Goal: Find specific page/section: Find specific page/section

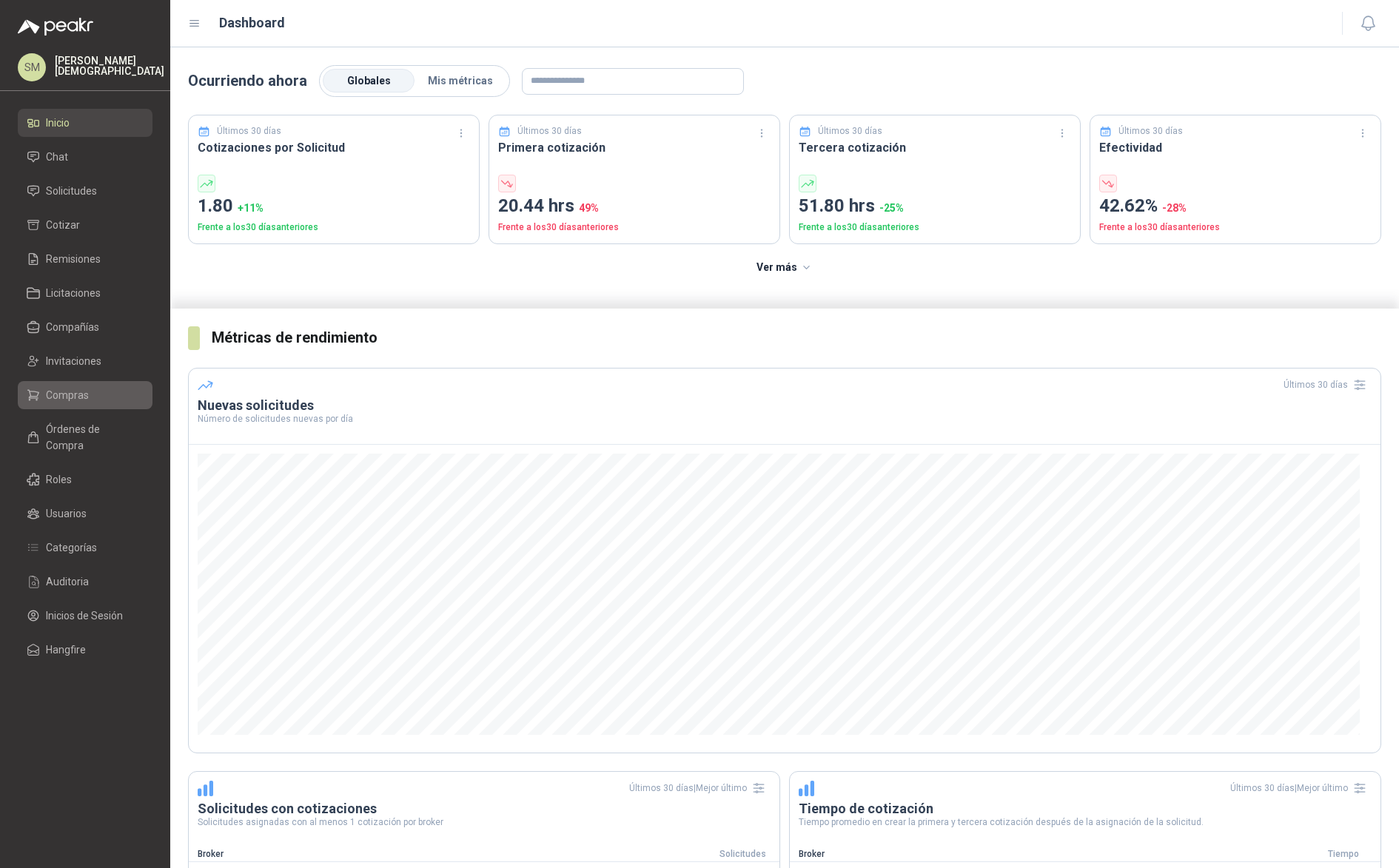
click at [87, 399] on span "Compras" at bounding box center [67, 395] width 43 height 16
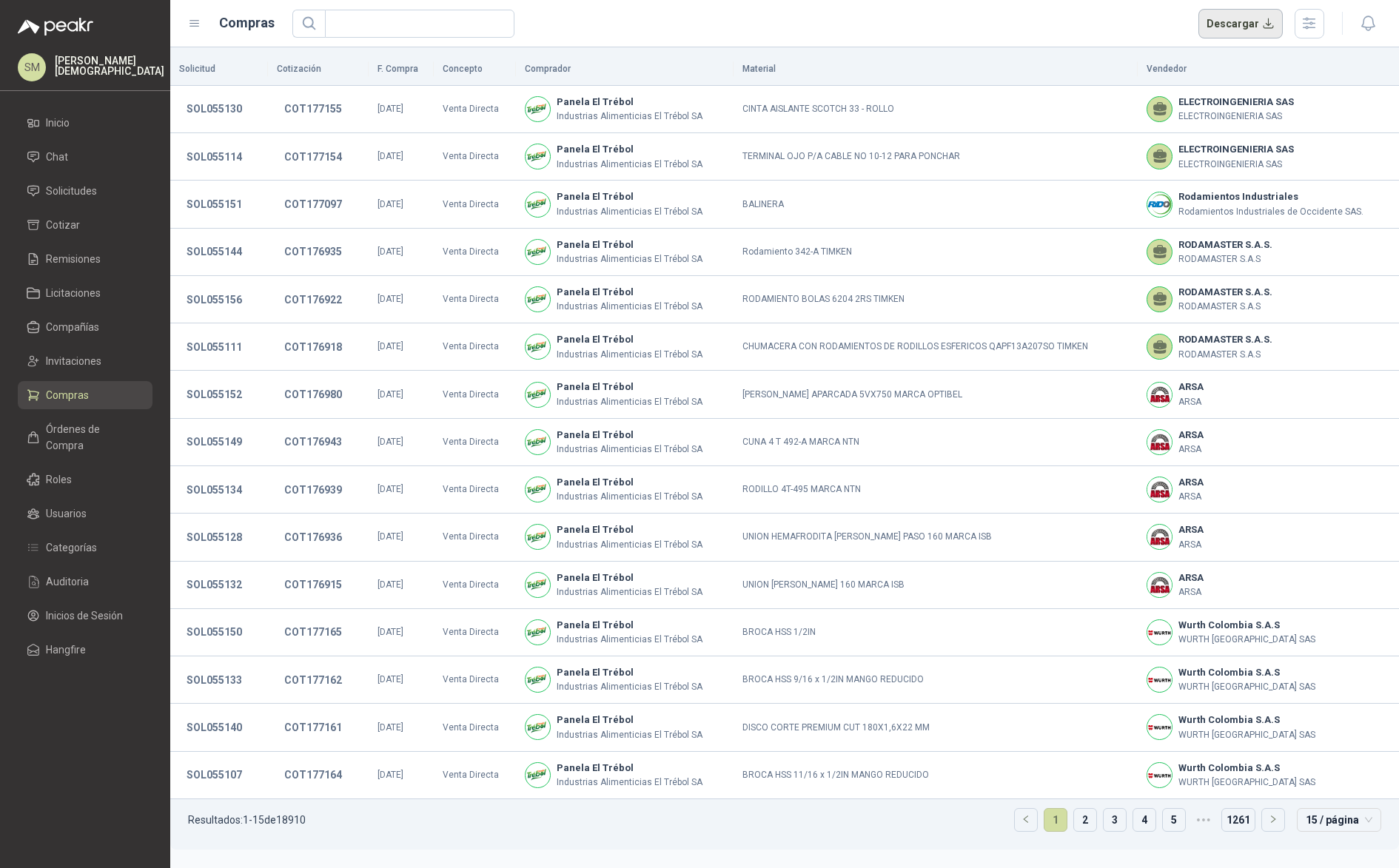
click at [1255, 29] on button "Descargar" at bounding box center [1241, 24] width 85 height 29
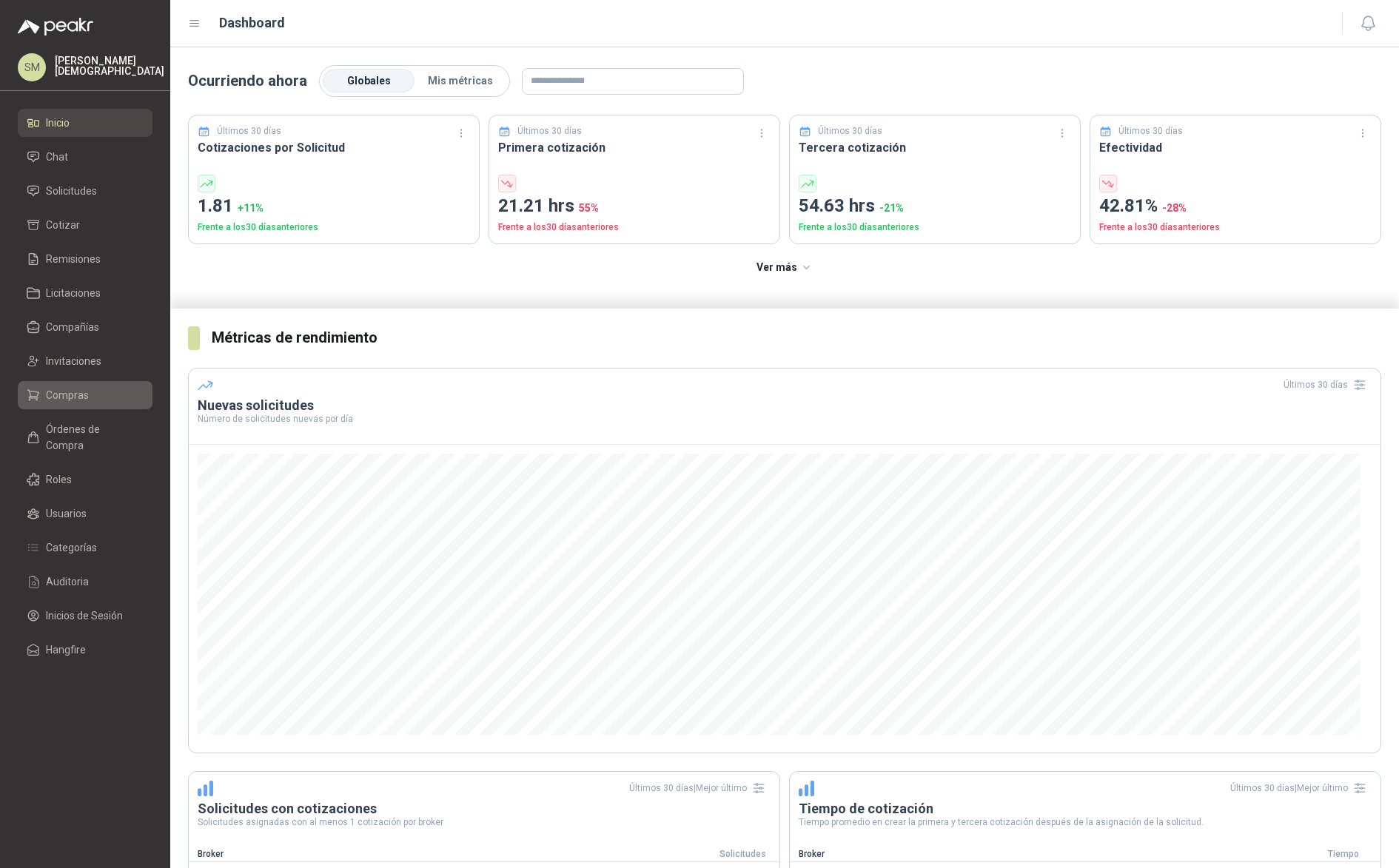
click at [75, 398] on span "Compras" at bounding box center [67, 395] width 43 height 16
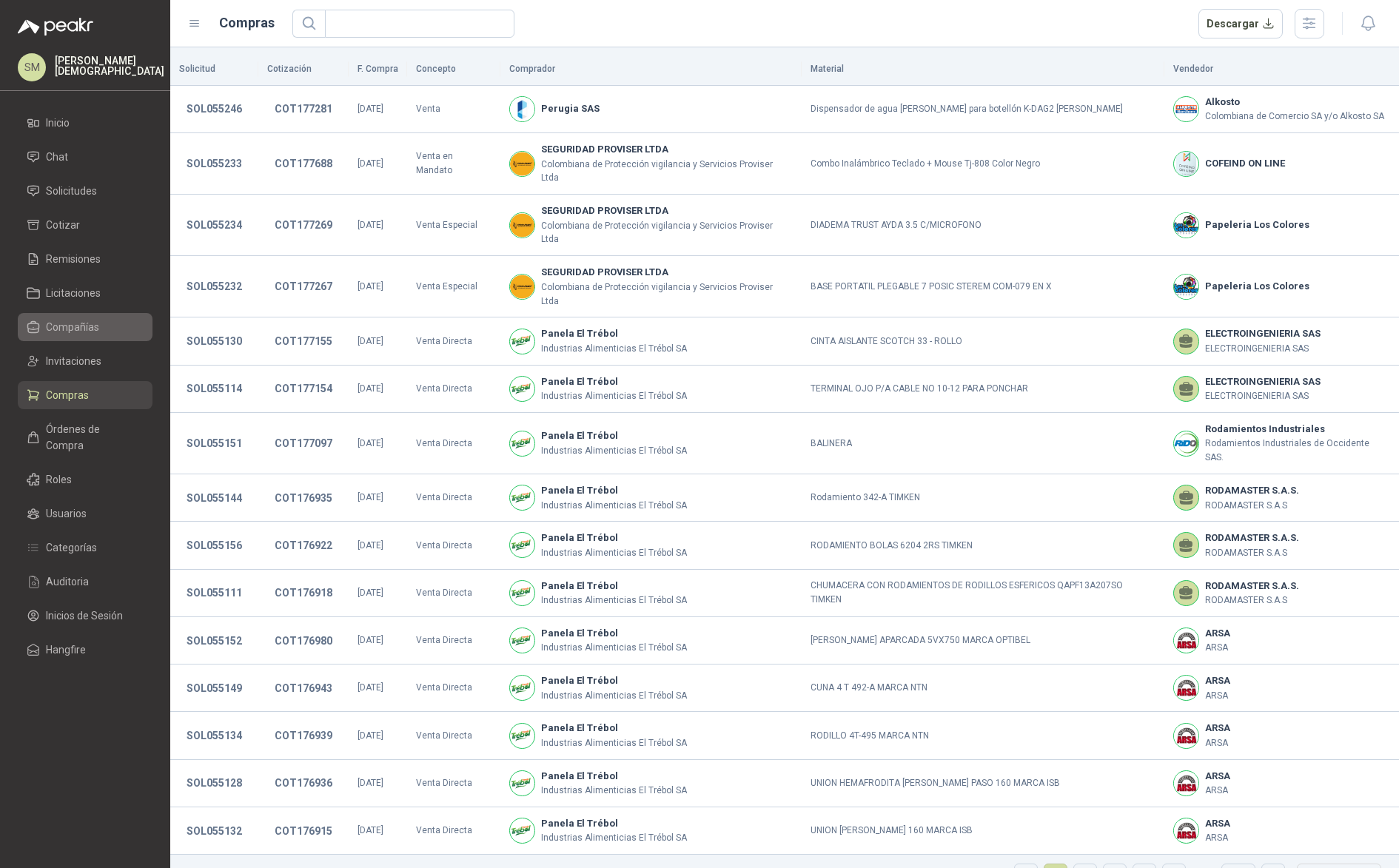
click at [80, 330] on span "Compañías" at bounding box center [73, 327] width 54 height 16
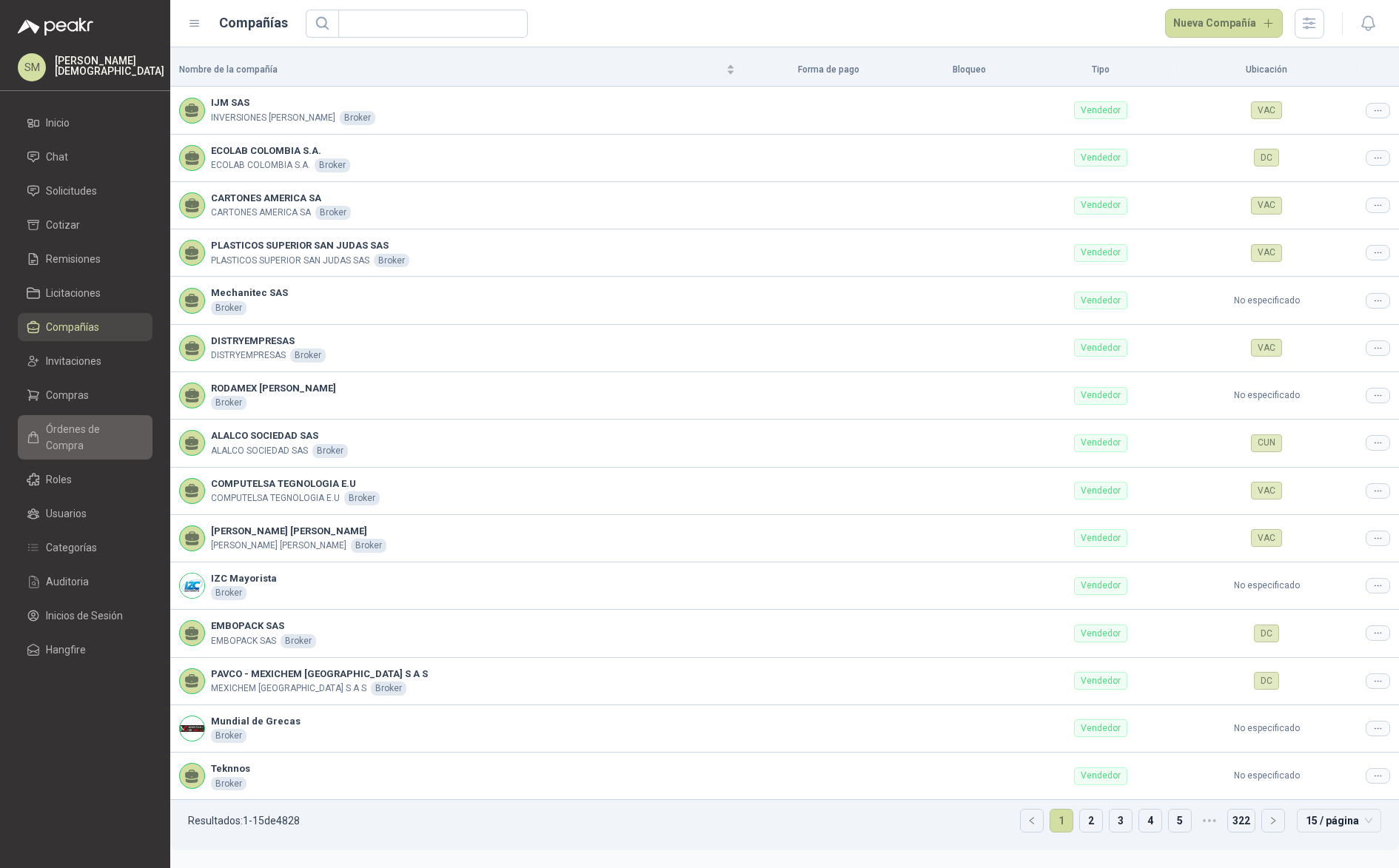
click at [88, 429] on span "Órdenes de Compra" at bounding box center [93, 437] width 93 height 32
